Goal: Check status: Check status

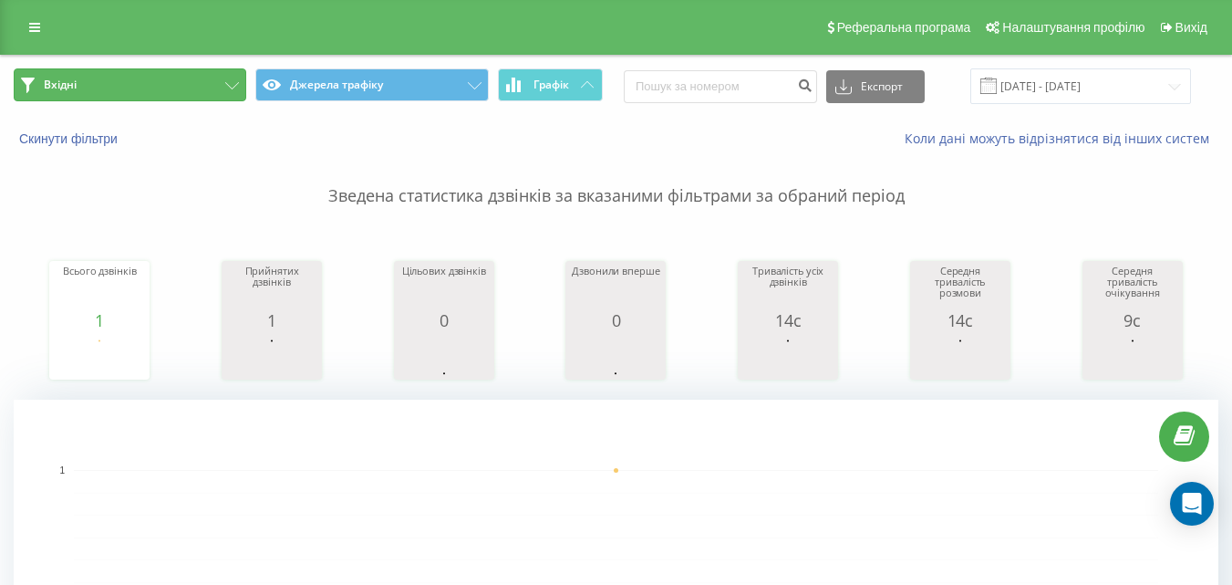
click at [216, 78] on button "Вхідні" at bounding box center [130, 84] width 233 height 33
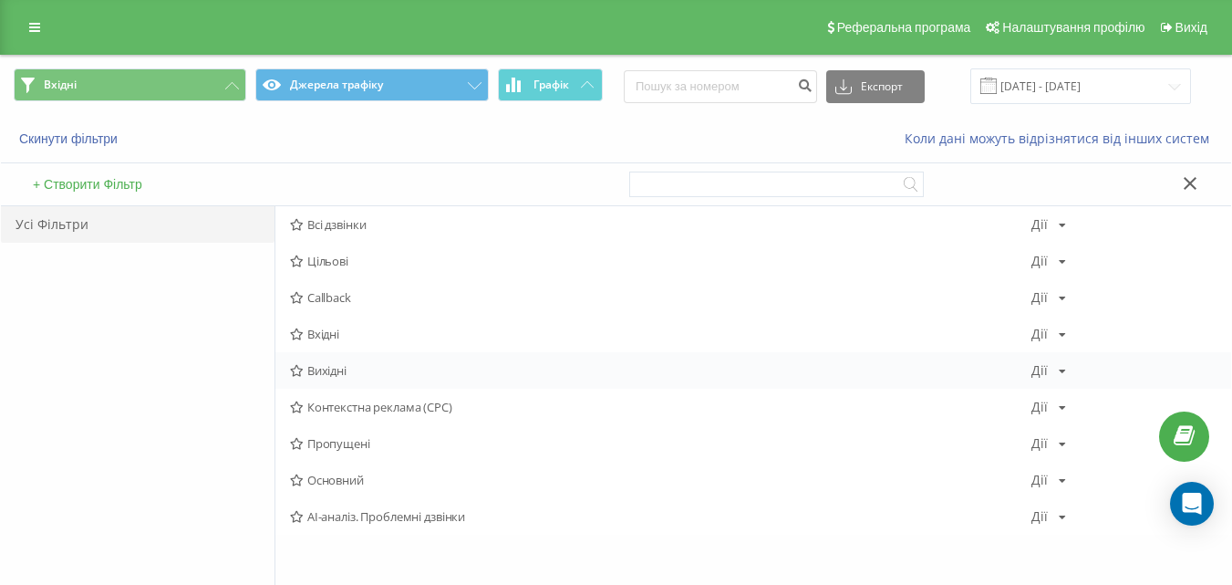
click at [323, 376] on span "Вихідні" at bounding box center [661, 370] width 742 height 13
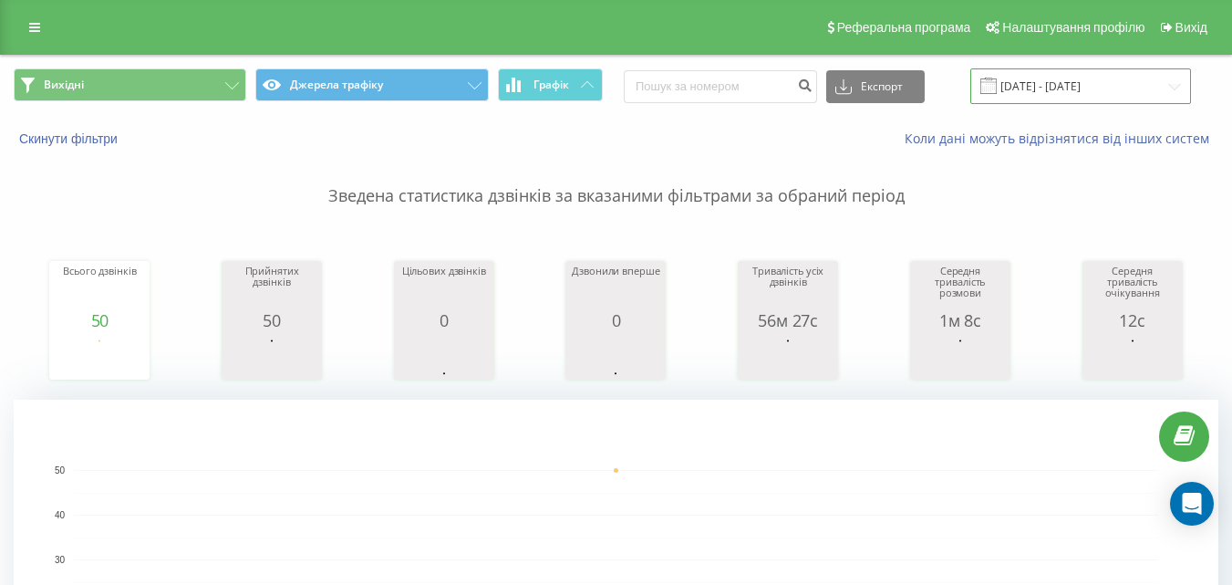
click at [1049, 101] on input "[DATE] - [DATE]" at bounding box center [1081, 86] width 221 height 36
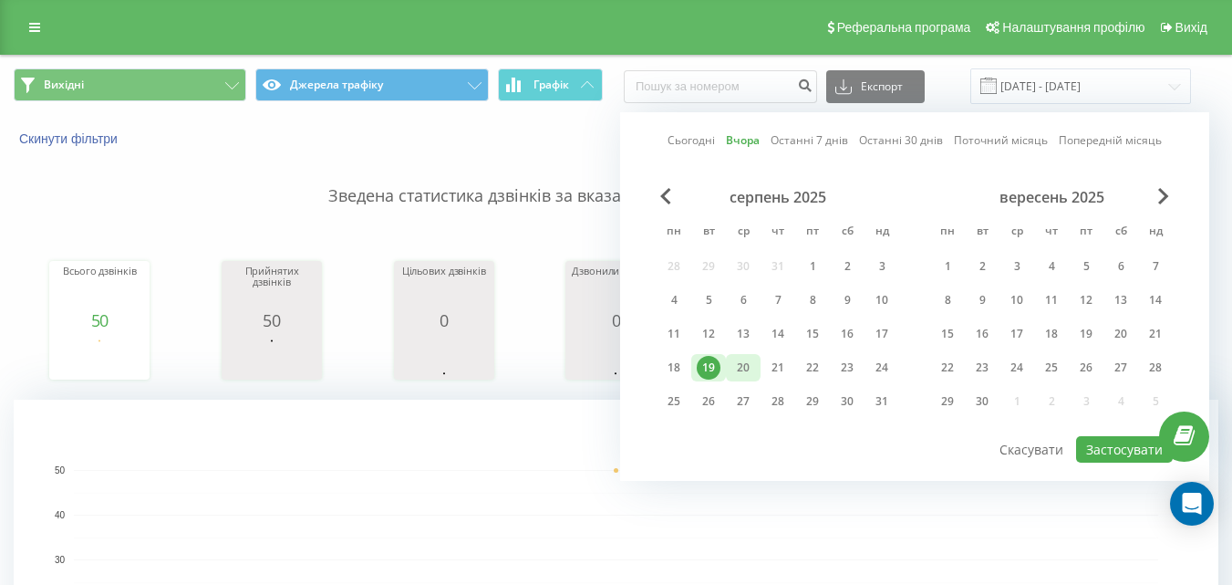
click at [750, 366] on div "20" at bounding box center [744, 368] width 24 height 24
click at [1108, 442] on button "Застосувати" at bounding box center [1124, 449] width 97 height 26
type input "[DATE] - [DATE]"
